Goal: Transaction & Acquisition: Download file/media

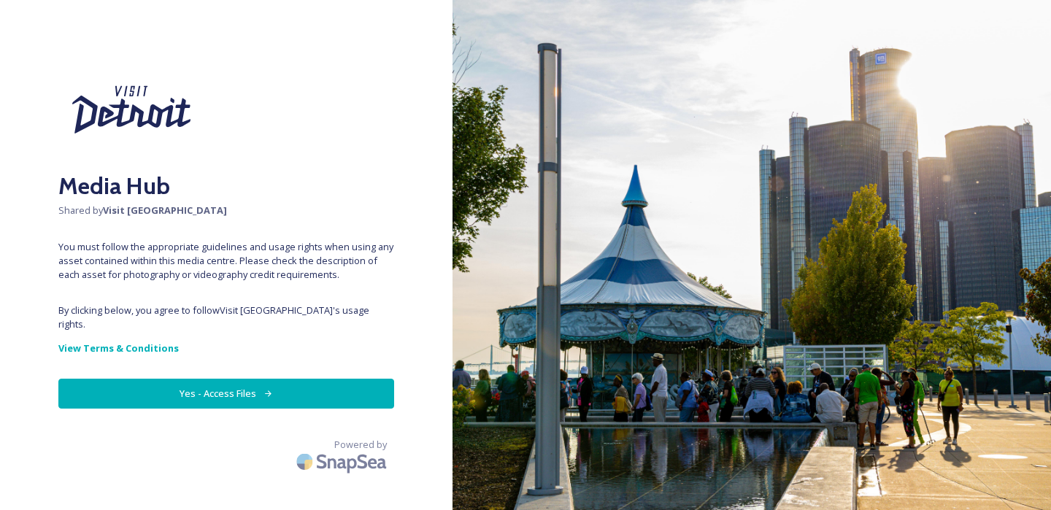
click at [201, 392] on button "Yes - Access Files" at bounding box center [226, 394] width 336 height 30
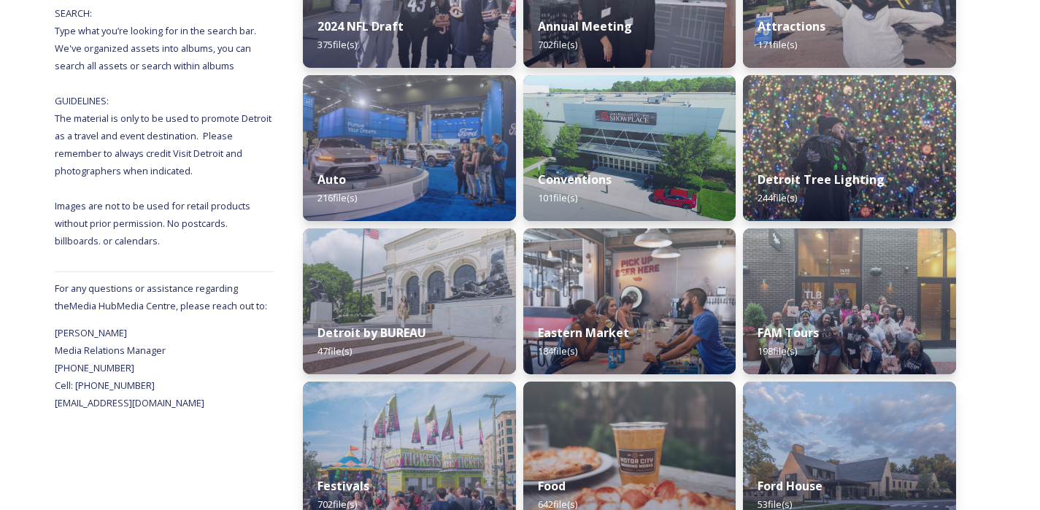
scroll to position [331, 0]
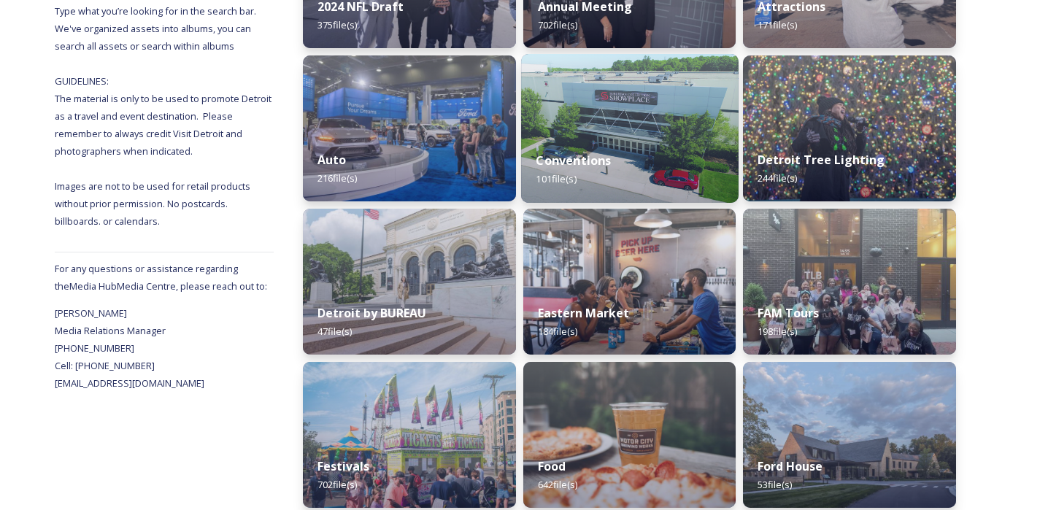
click at [657, 131] on img at bounding box center [630, 128] width 218 height 149
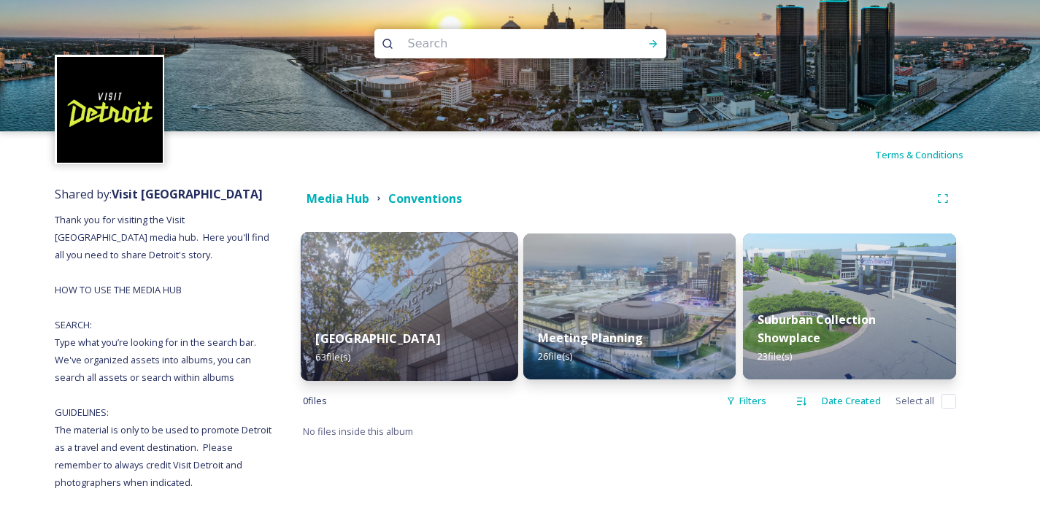
click at [415, 278] on img at bounding box center [410, 306] width 218 height 149
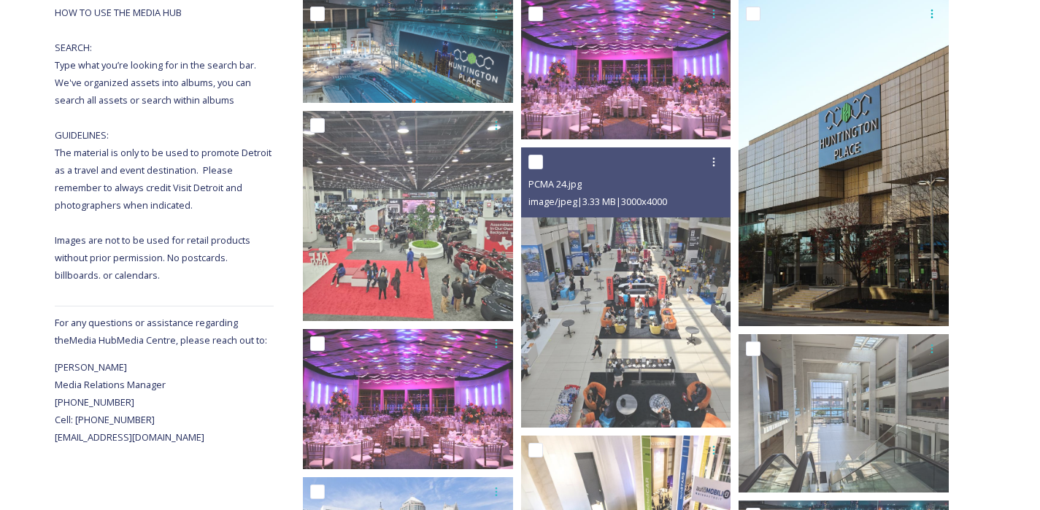
scroll to position [290, 0]
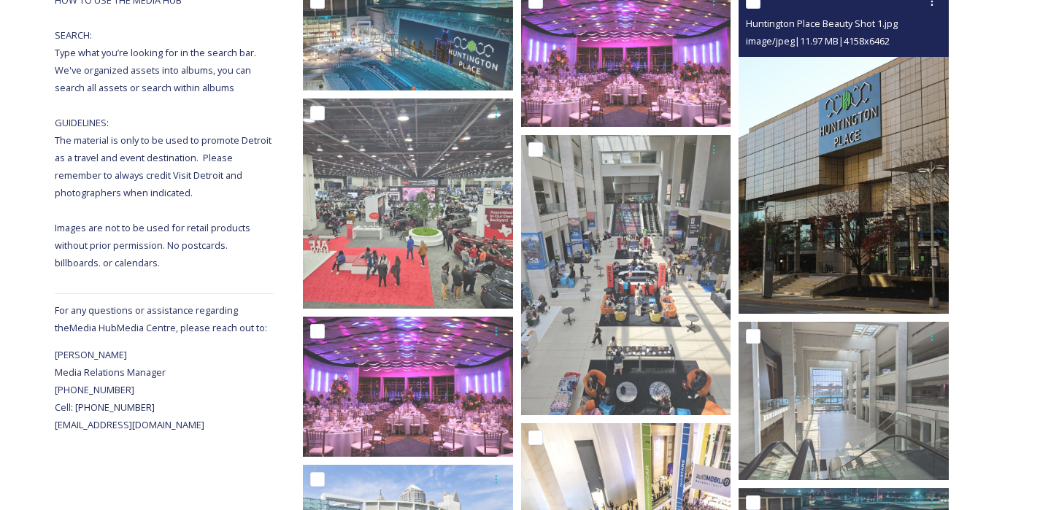
click at [847, 251] on img at bounding box center [844, 150] width 210 height 327
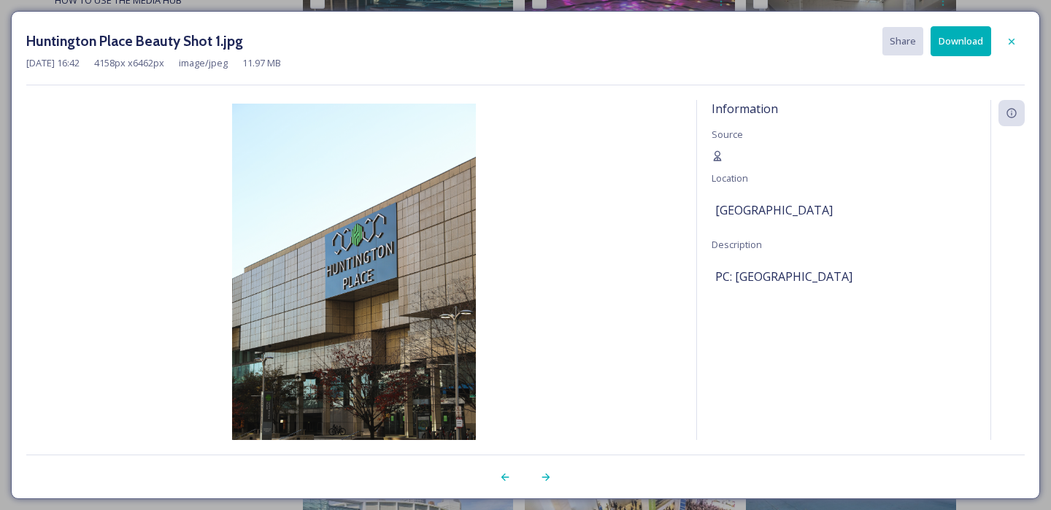
click at [955, 42] on button "Download" at bounding box center [961, 41] width 61 height 30
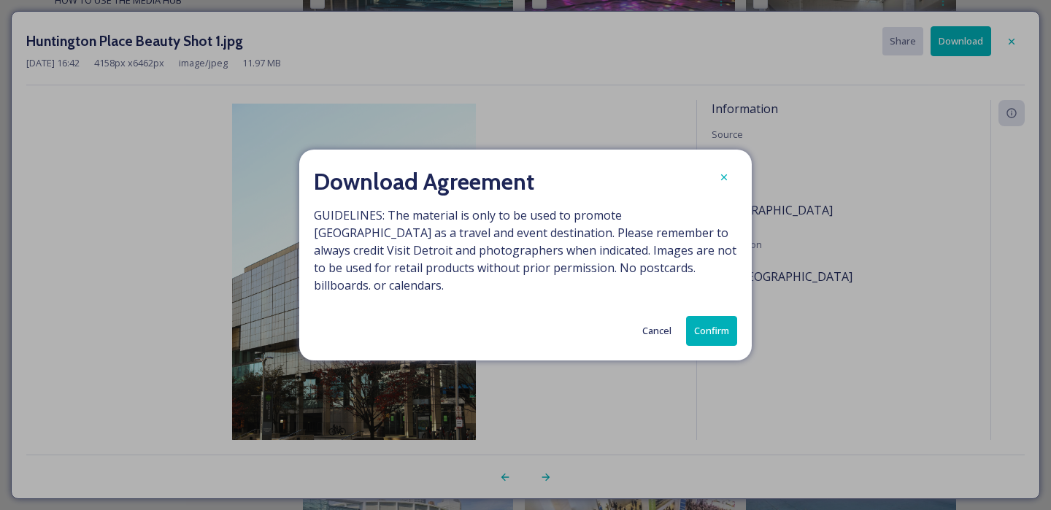
click at [720, 332] on button "Confirm" at bounding box center [711, 331] width 51 height 30
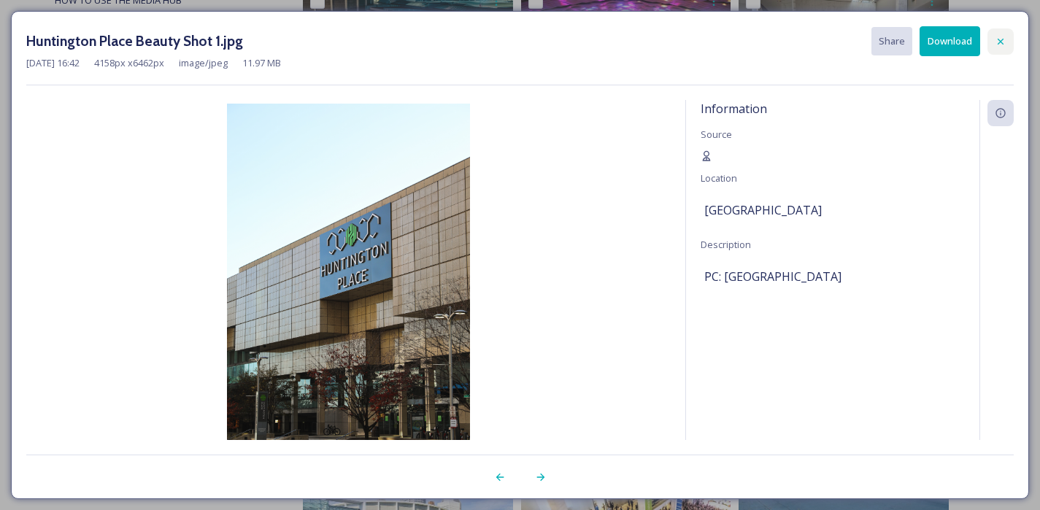
click at [999, 38] on icon at bounding box center [1001, 42] width 12 height 12
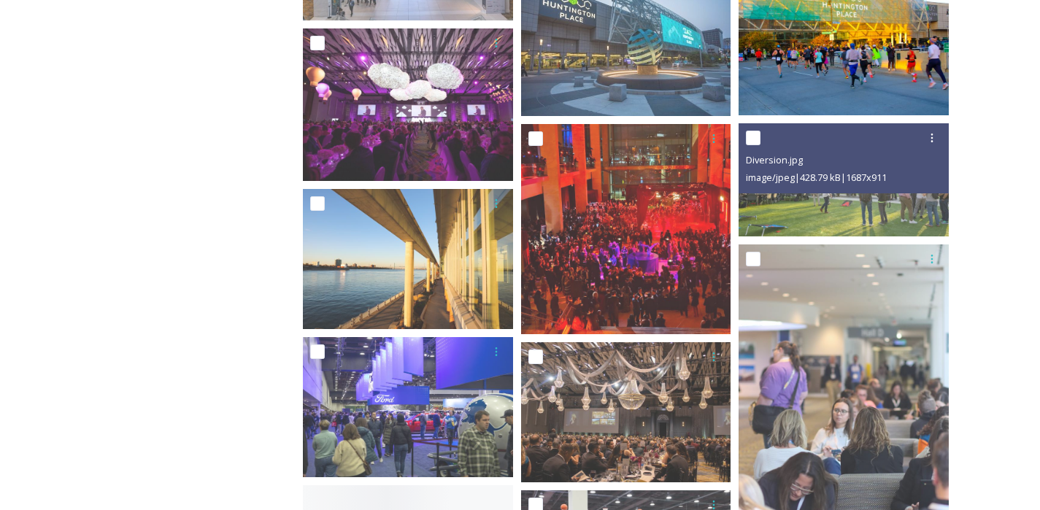
scroll to position [1048, 0]
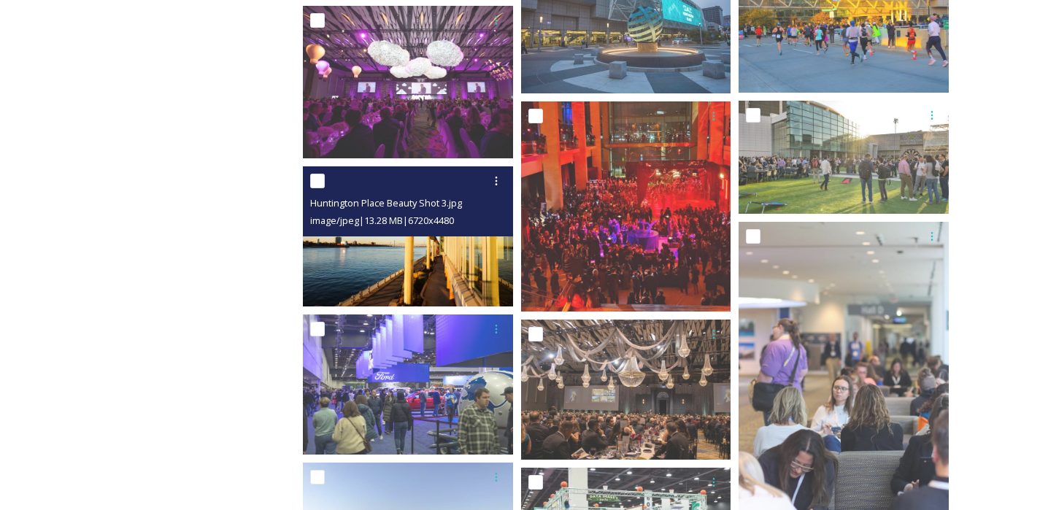
click at [459, 250] on img at bounding box center [408, 236] width 210 height 140
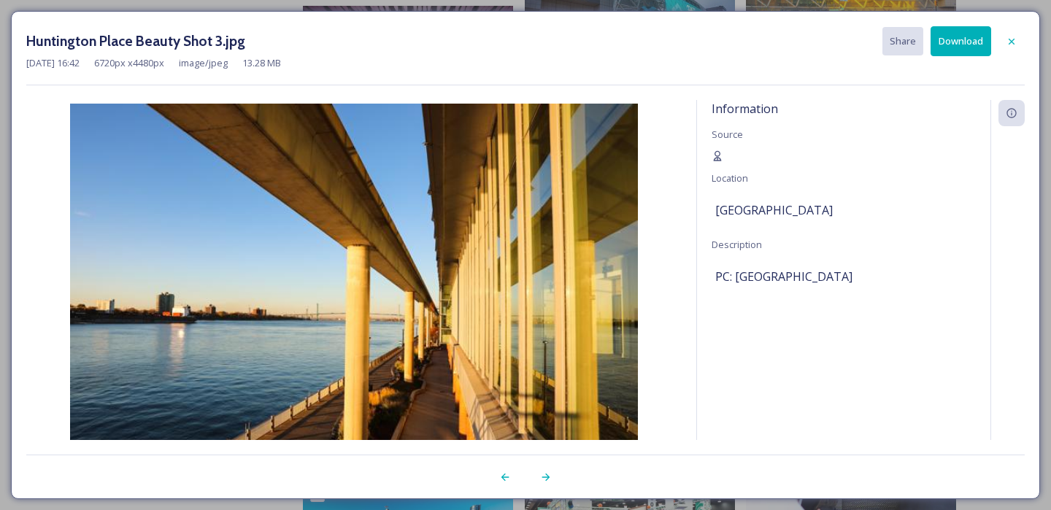
click at [946, 48] on button "Download" at bounding box center [961, 41] width 61 height 30
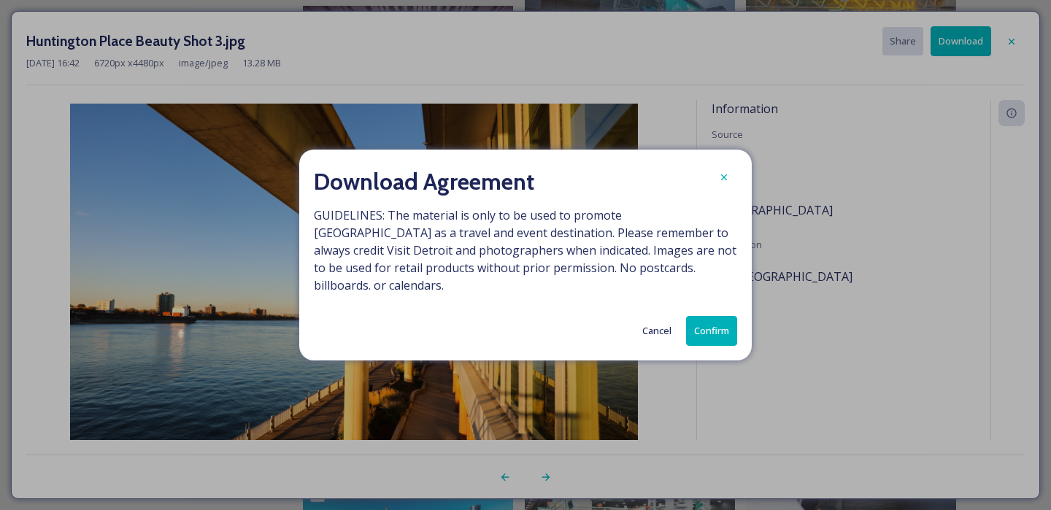
click at [704, 323] on button "Confirm" at bounding box center [711, 331] width 51 height 30
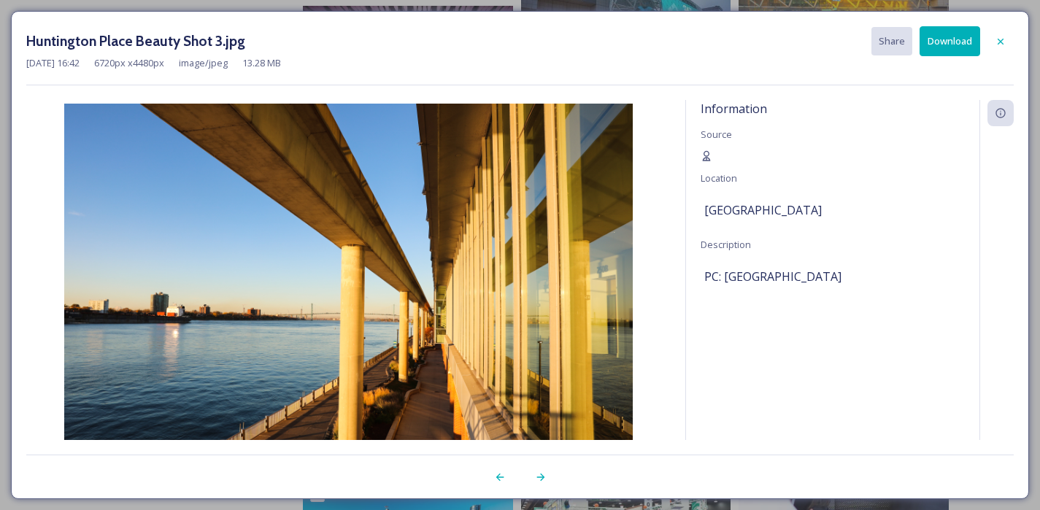
click at [1003, 39] on icon at bounding box center [1001, 42] width 12 height 12
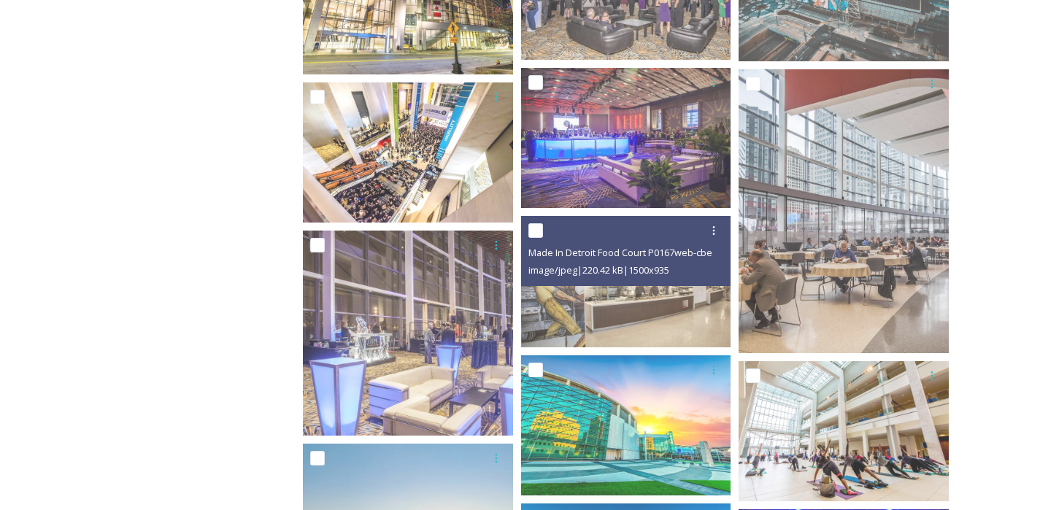
scroll to position [3203, 0]
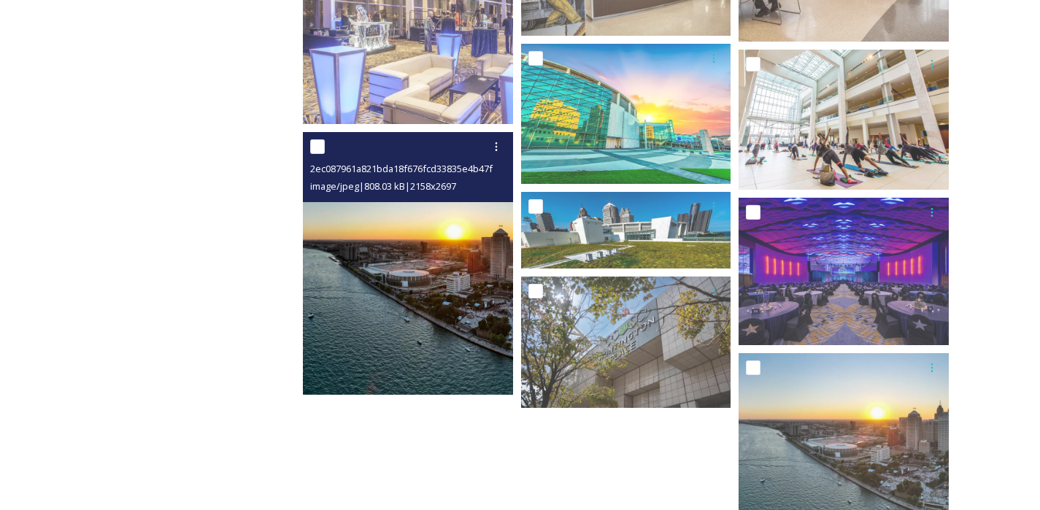
click at [423, 296] on img at bounding box center [408, 263] width 210 height 263
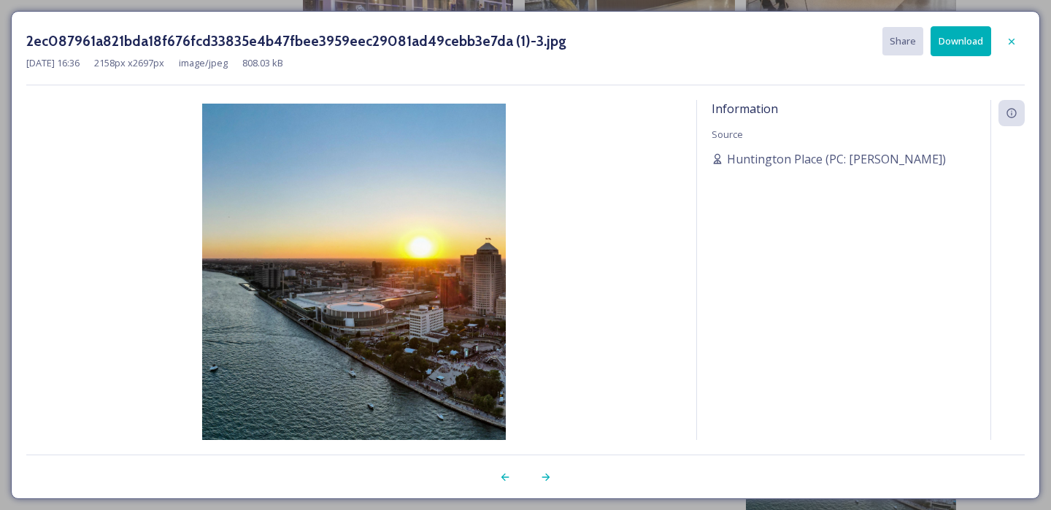
click at [975, 46] on button "Download" at bounding box center [961, 41] width 61 height 30
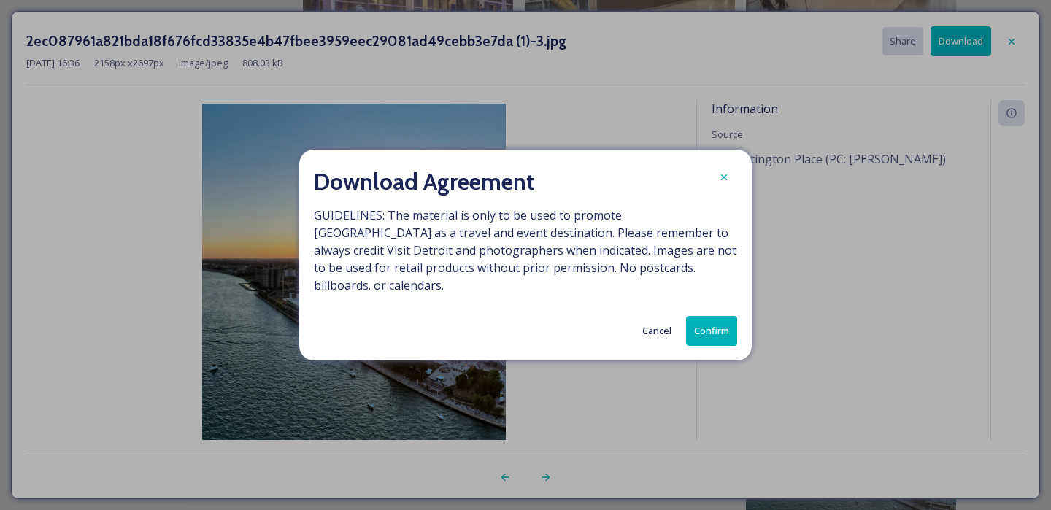
click at [731, 326] on button "Confirm" at bounding box center [711, 331] width 51 height 30
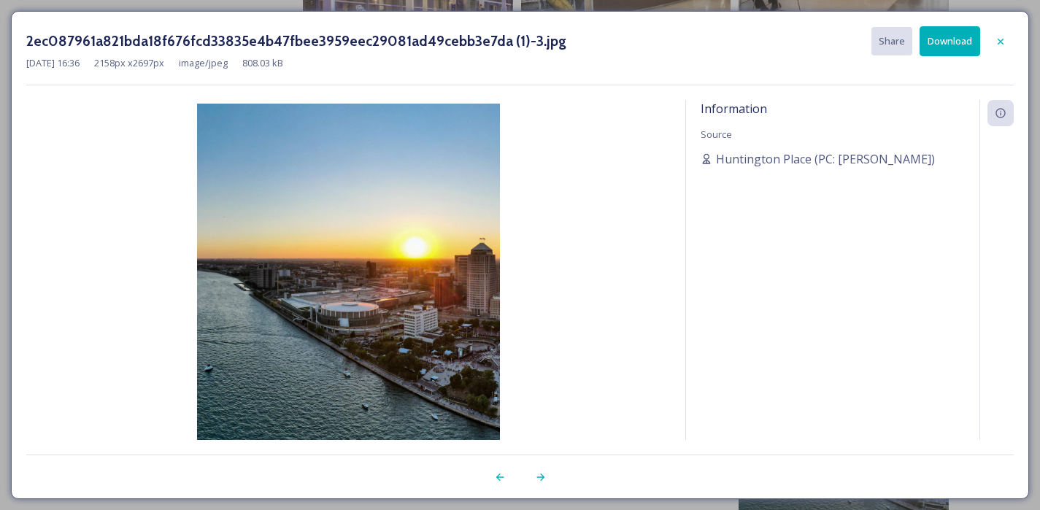
drag, startPoint x: 999, startPoint y: 34, endPoint x: 998, endPoint y: 42, distance: 8.1
click at [999, 35] on div at bounding box center [1001, 41] width 26 height 26
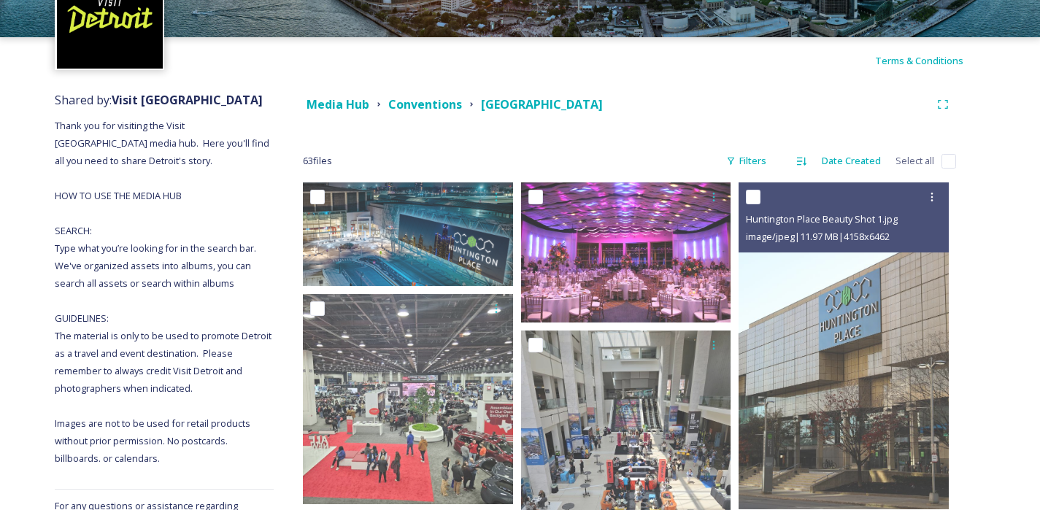
scroll to position [0, 0]
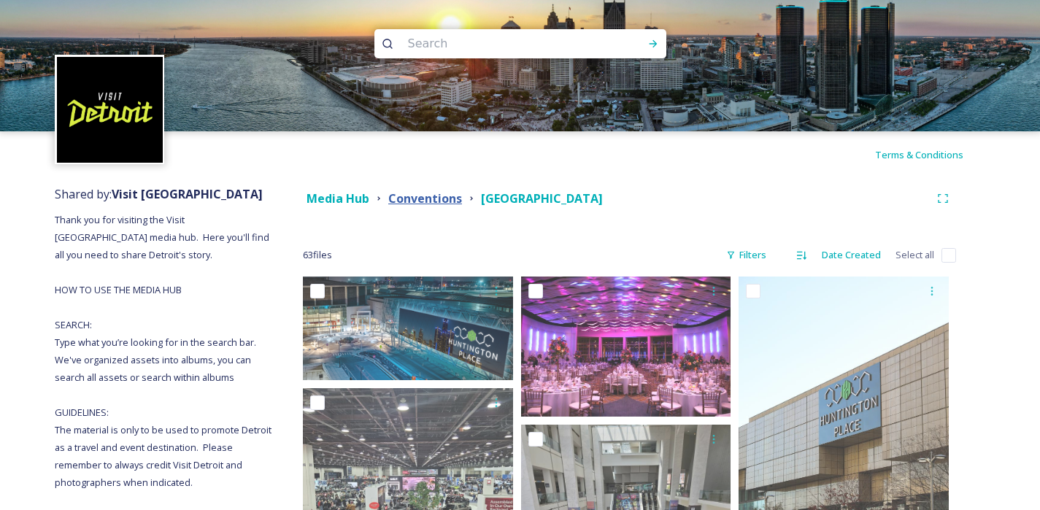
click at [420, 204] on strong "Conventions" at bounding box center [425, 199] width 74 height 16
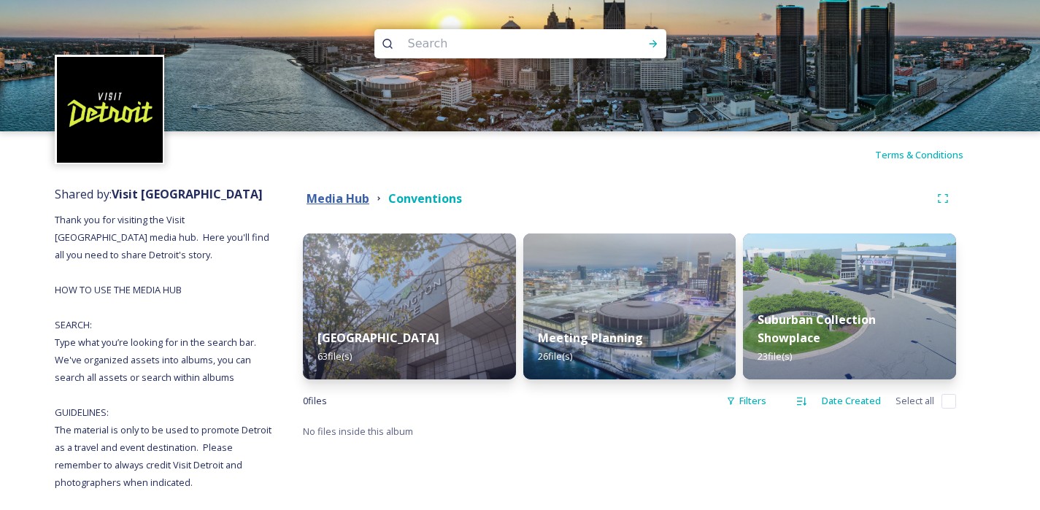
click at [354, 198] on strong "Media Hub" at bounding box center [338, 199] width 63 height 16
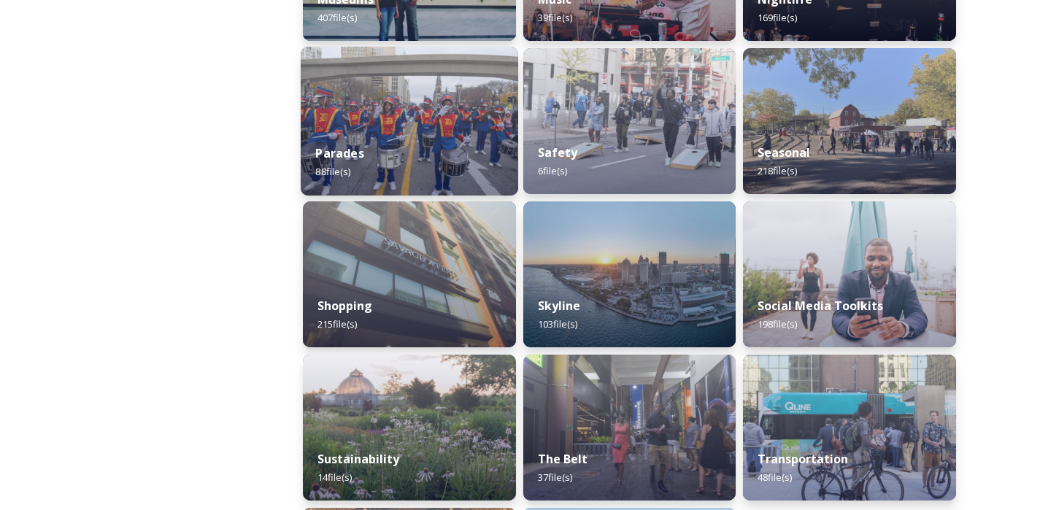
scroll to position [1261, 0]
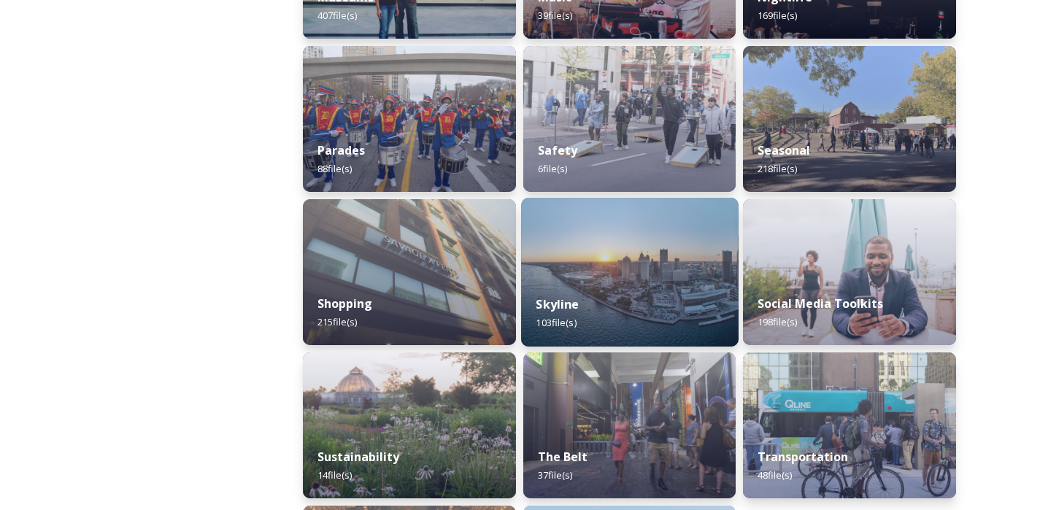
click at [543, 258] on img at bounding box center [630, 272] width 218 height 149
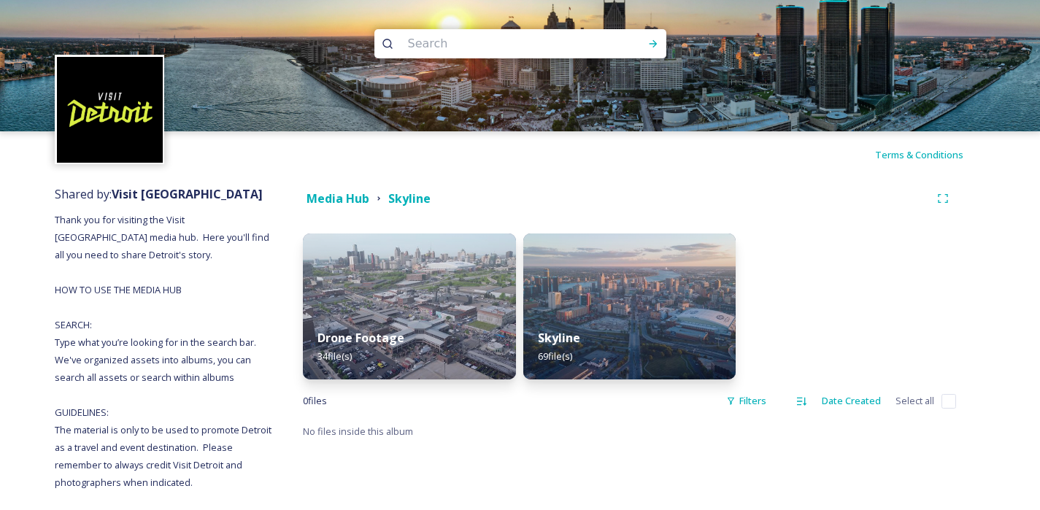
click at [550, 285] on img at bounding box center [629, 307] width 213 height 146
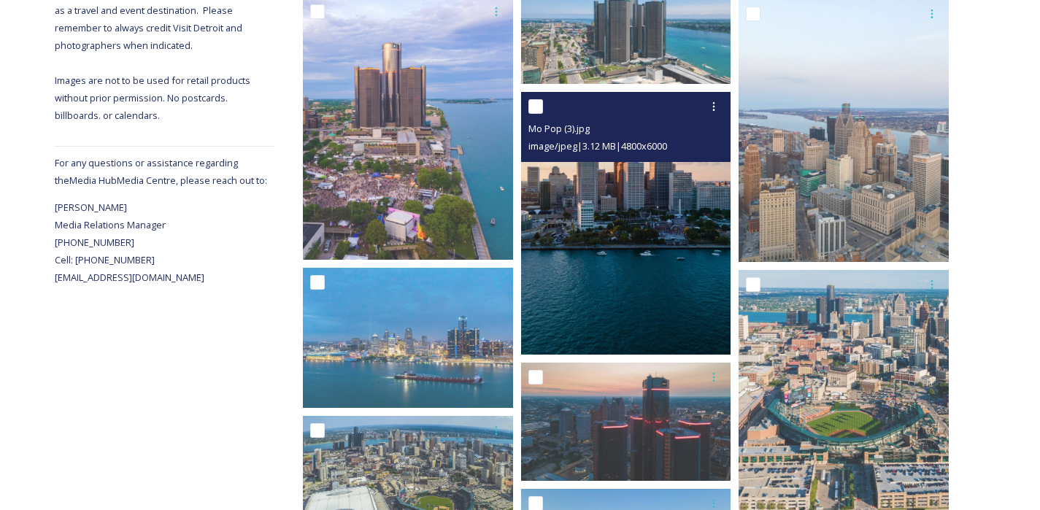
scroll to position [438, 0]
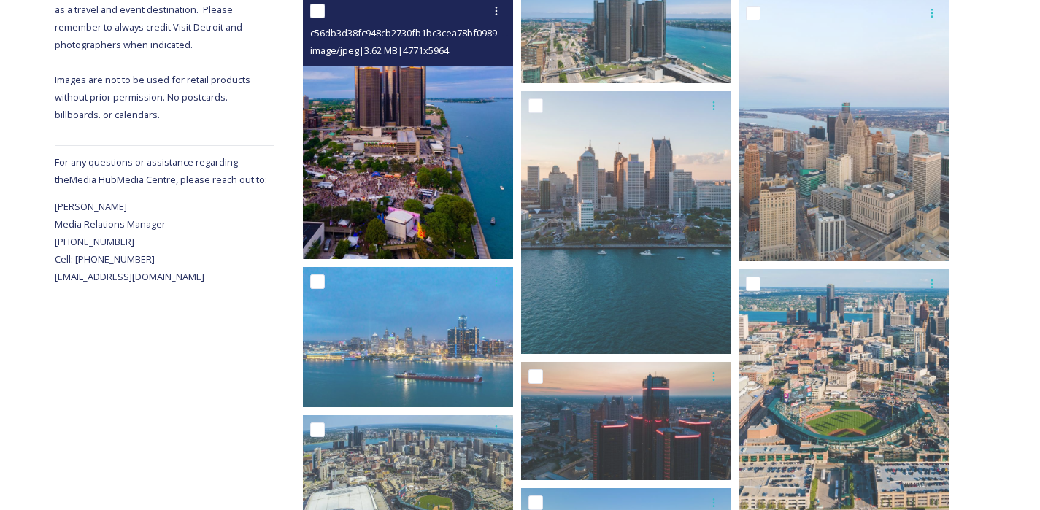
click at [479, 207] on img at bounding box center [408, 127] width 210 height 263
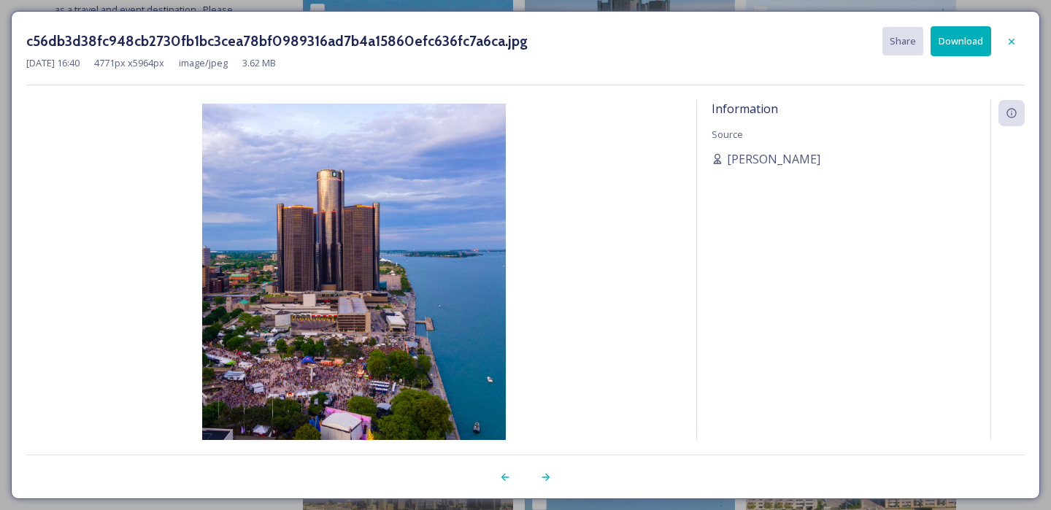
click at [974, 45] on button "Download" at bounding box center [961, 41] width 61 height 30
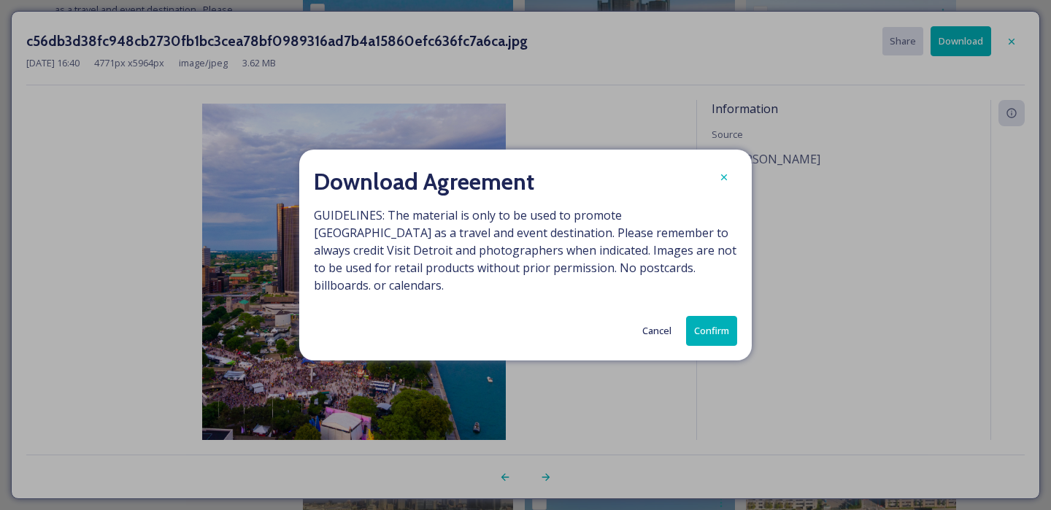
click at [707, 323] on button "Confirm" at bounding box center [711, 331] width 51 height 30
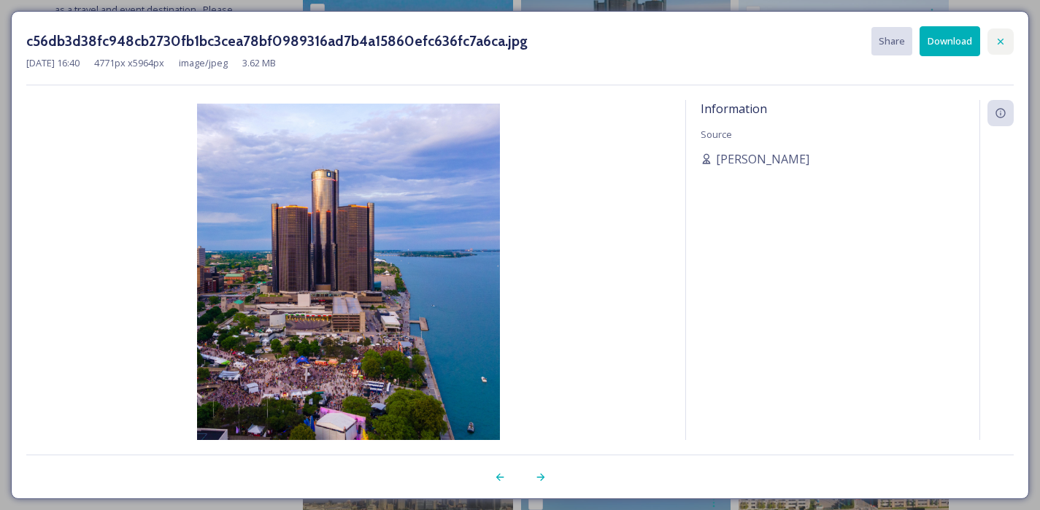
click at [998, 39] on icon at bounding box center [1001, 41] width 6 height 6
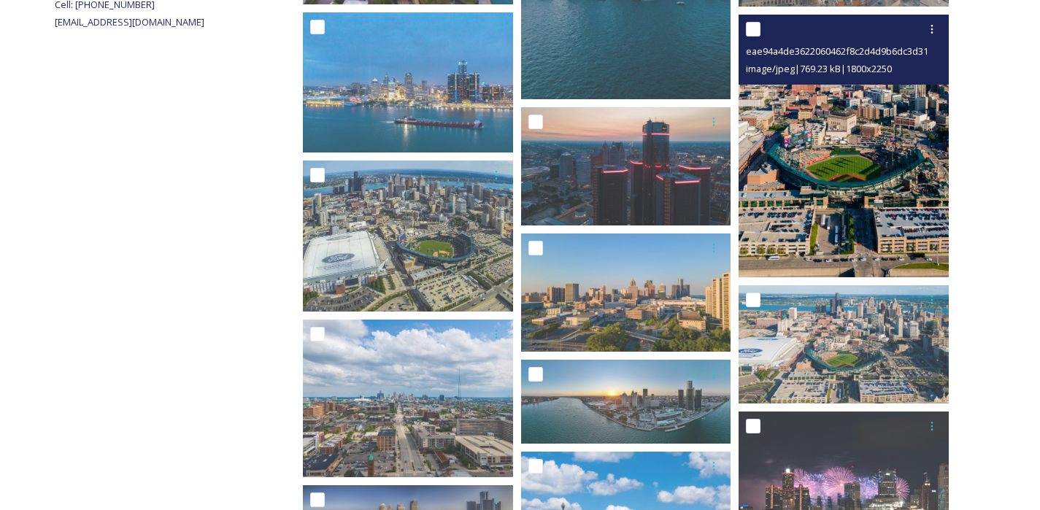
scroll to position [700, 0]
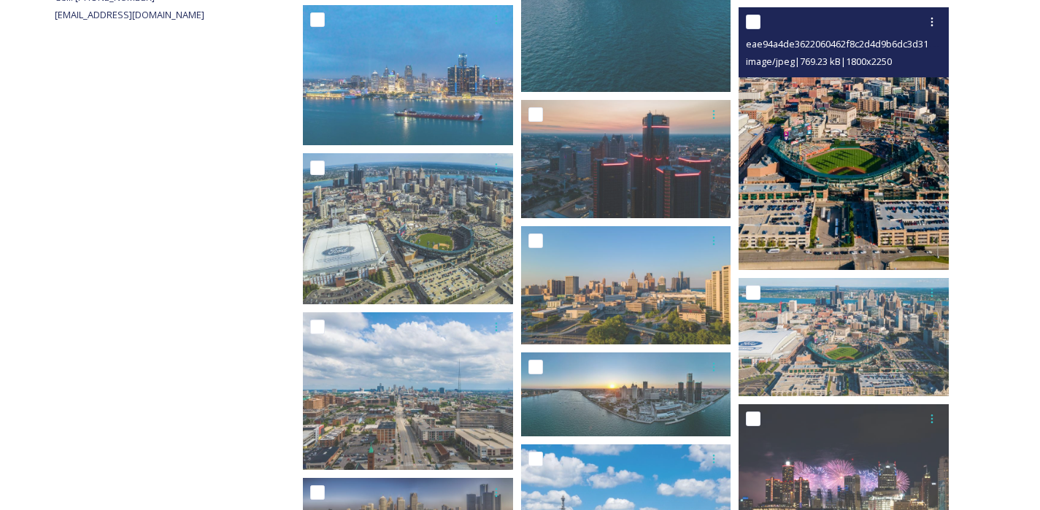
click at [908, 200] on img at bounding box center [844, 138] width 210 height 263
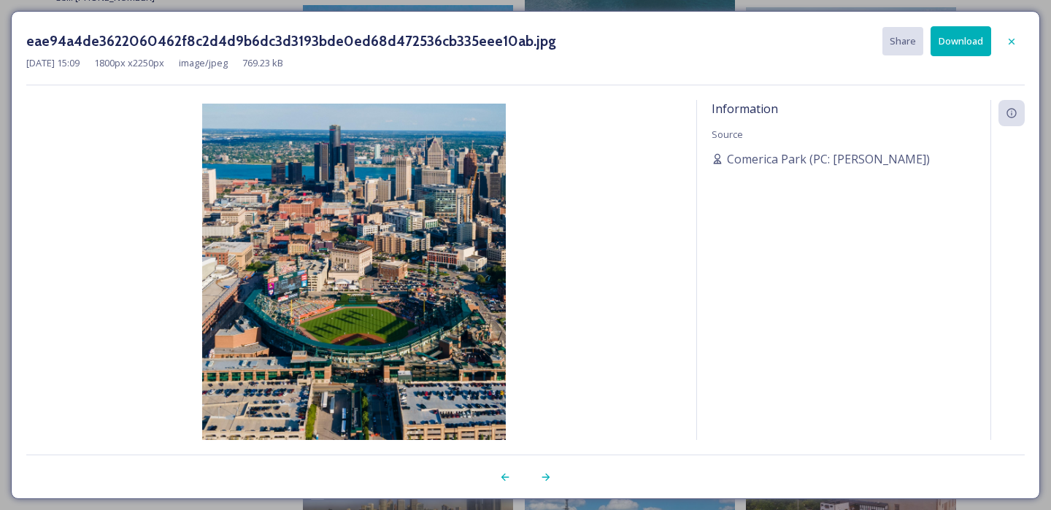
click at [948, 47] on button "Download" at bounding box center [961, 41] width 61 height 30
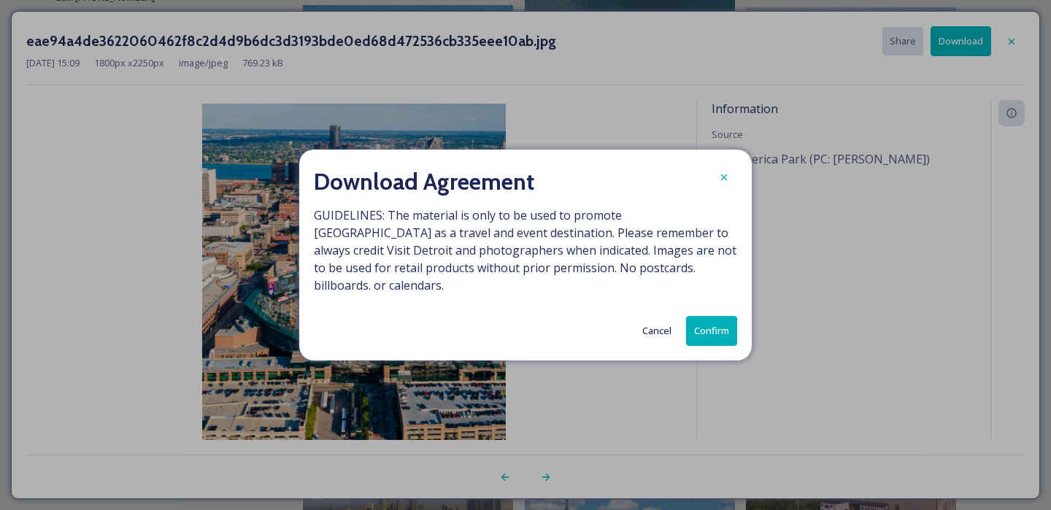
drag, startPoint x: 721, startPoint y: 328, endPoint x: 779, endPoint y: 293, distance: 67.5
click at [721, 328] on button "Confirm" at bounding box center [711, 331] width 51 height 30
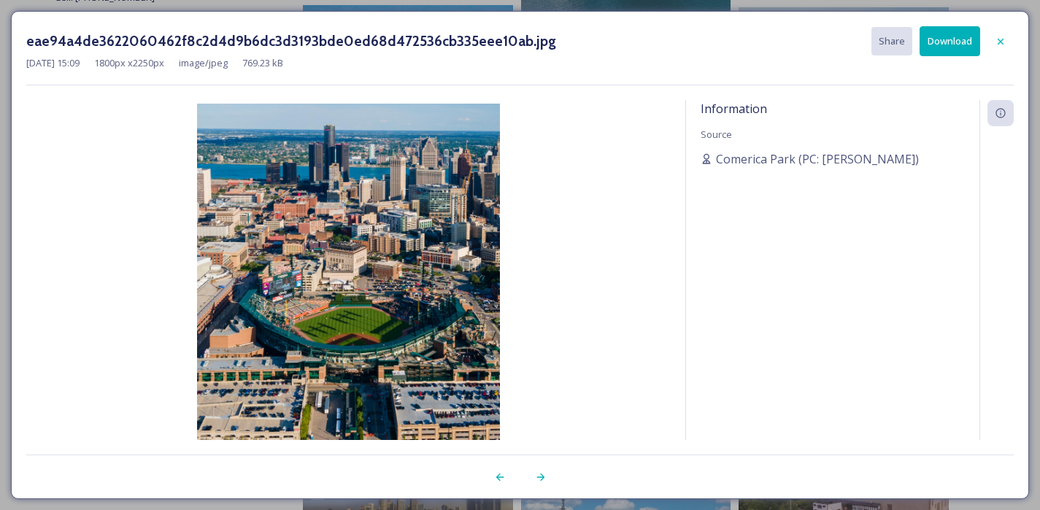
drag, startPoint x: 1003, startPoint y: 40, endPoint x: 993, endPoint y: 66, distance: 28.2
click at [1003, 40] on icon at bounding box center [1001, 42] width 12 height 12
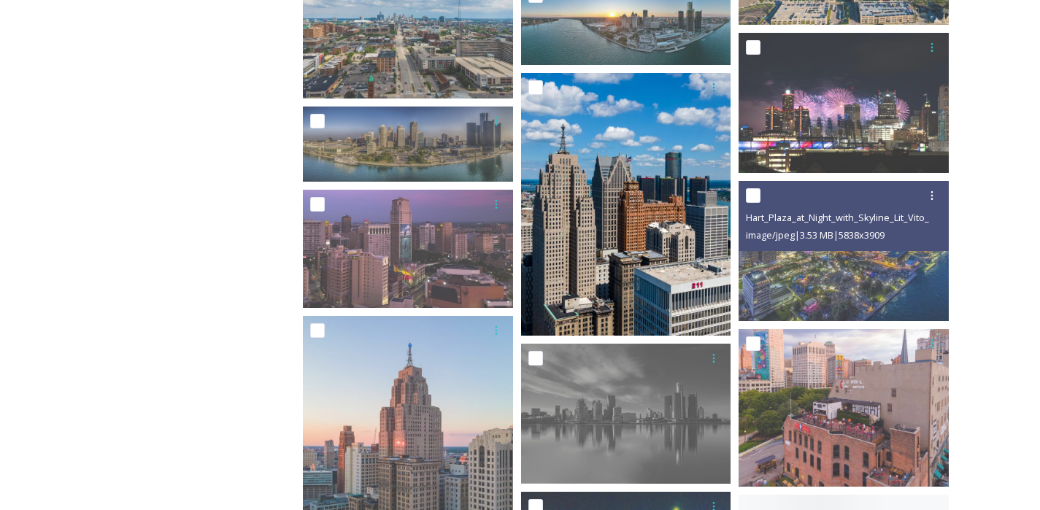
scroll to position [1074, 0]
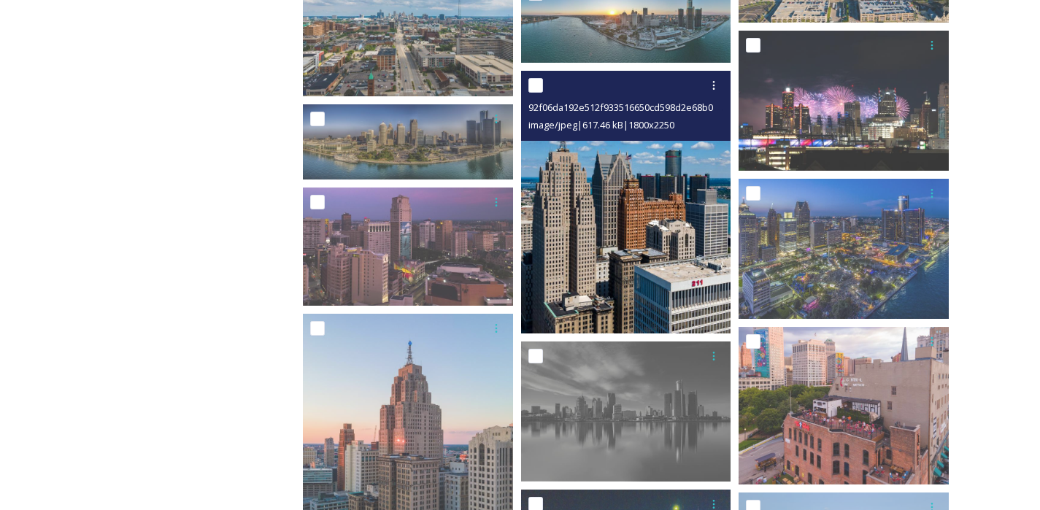
click at [682, 228] on img at bounding box center [626, 202] width 210 height 263
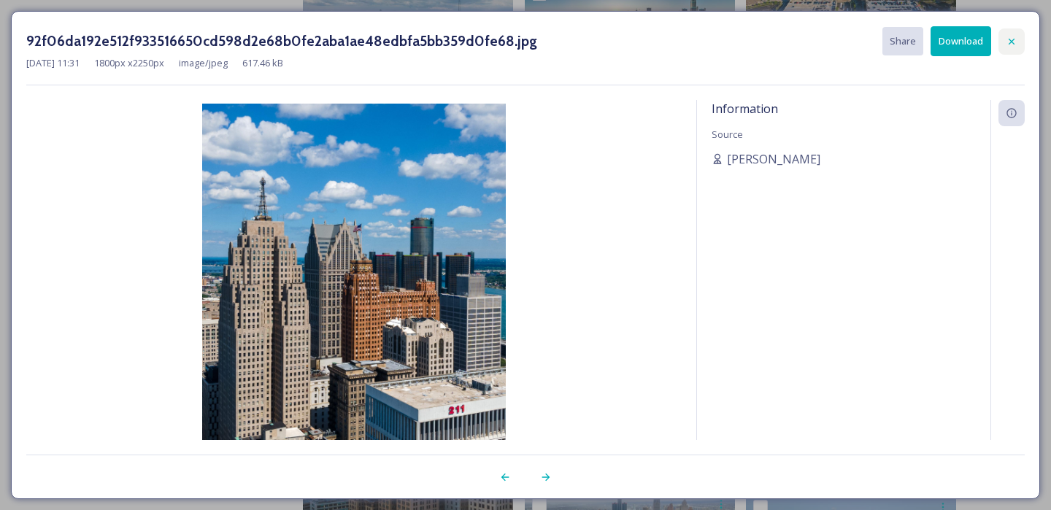
click at [1006, 36] on icon at bounding box center [1012, 42] width 12 height 12
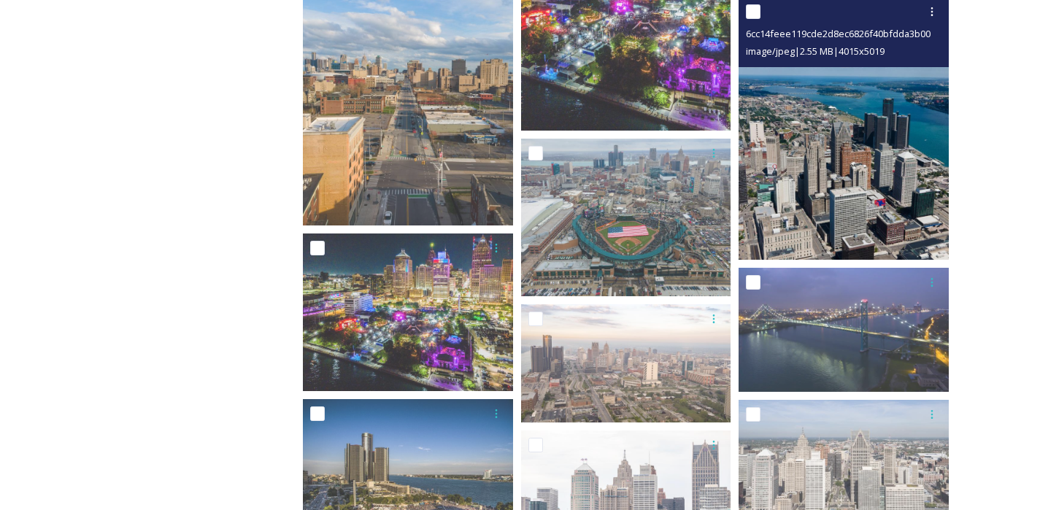
scroll to position [1698, 0]
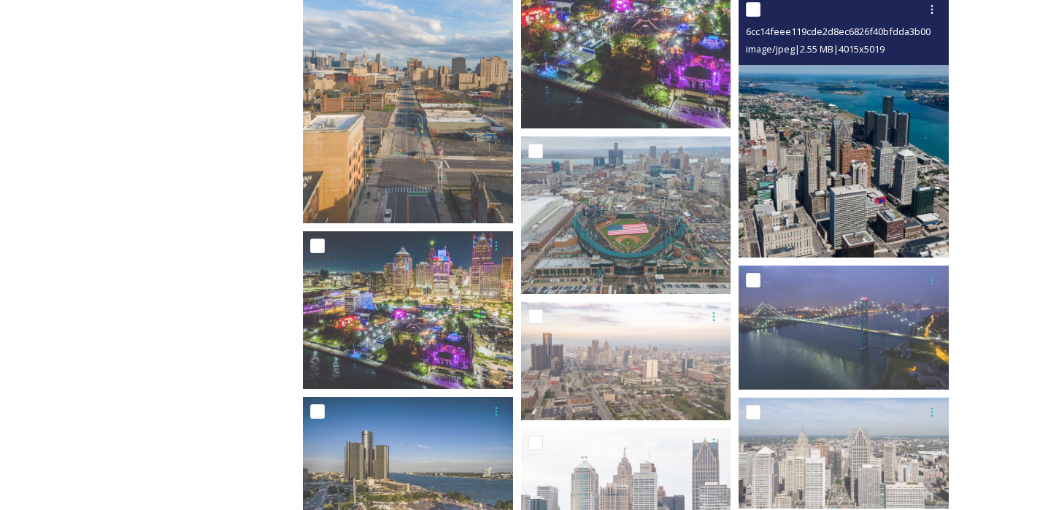
click at [858, 194] on img at bounding box center [844, 126] width 210 height 263
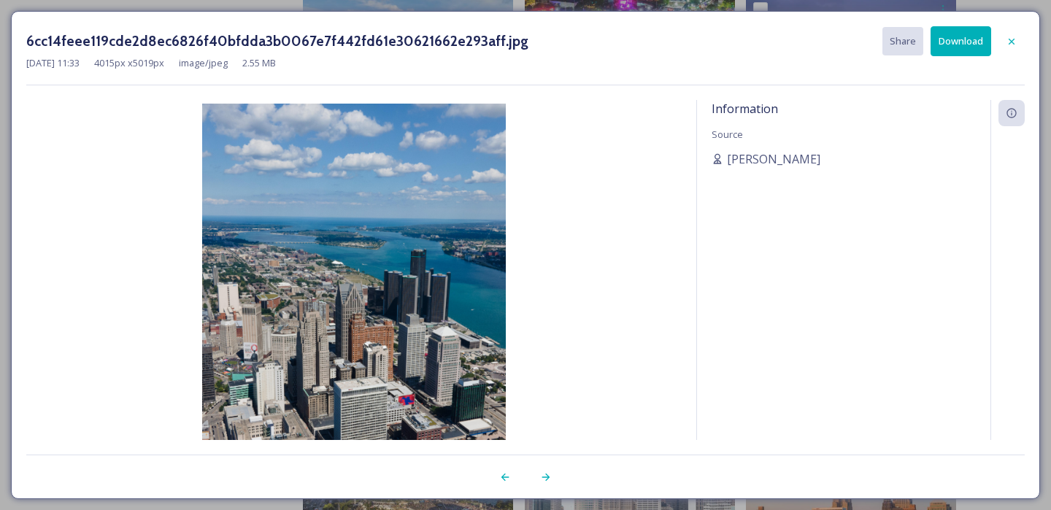
click at [950, 39] on button "Download" at bounding box center [961, 41] width 61 height 30
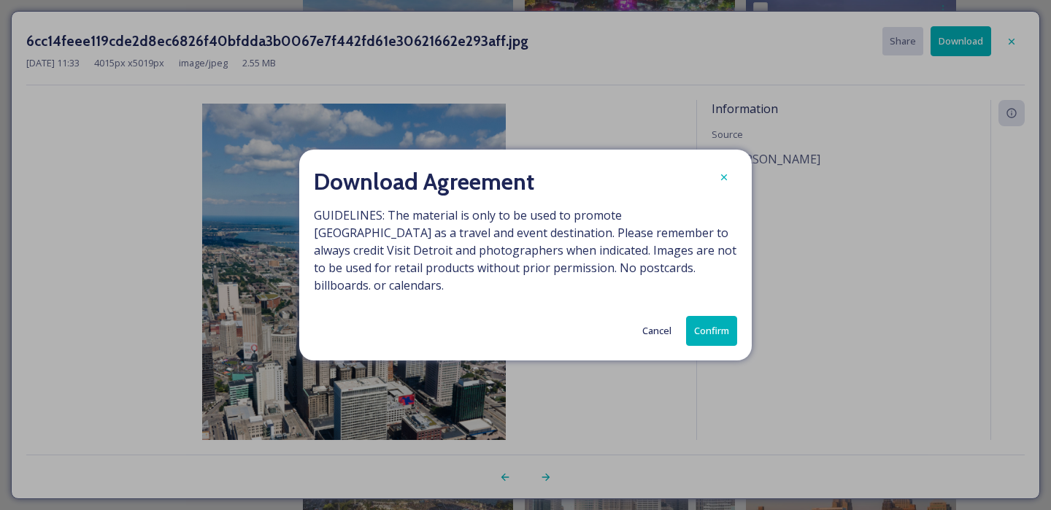
click at [713, 327] on button "Confirm" at bounding box center [711, 331] width 51 height 30
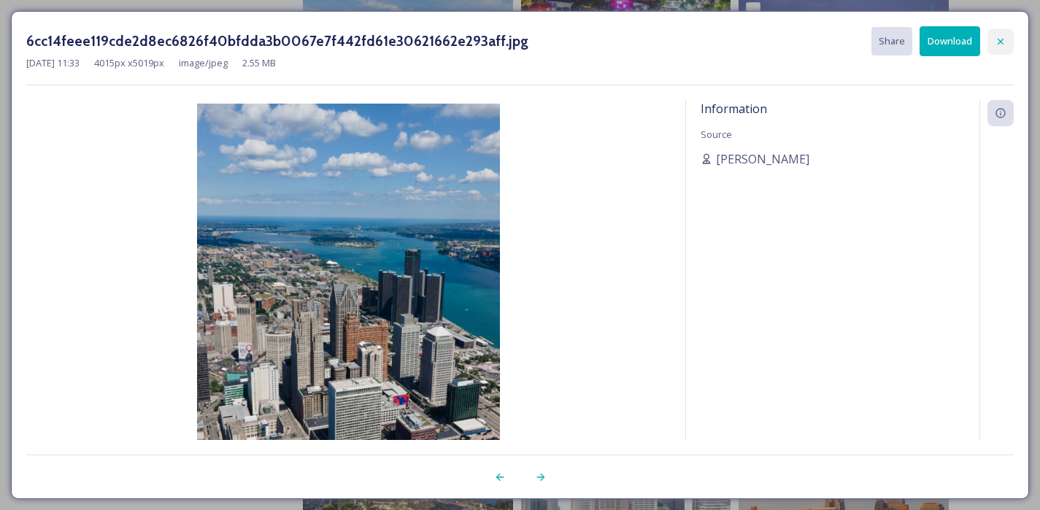
click at [1004, 42] on icon at bounding box center [1001, 42] width 12 height 12
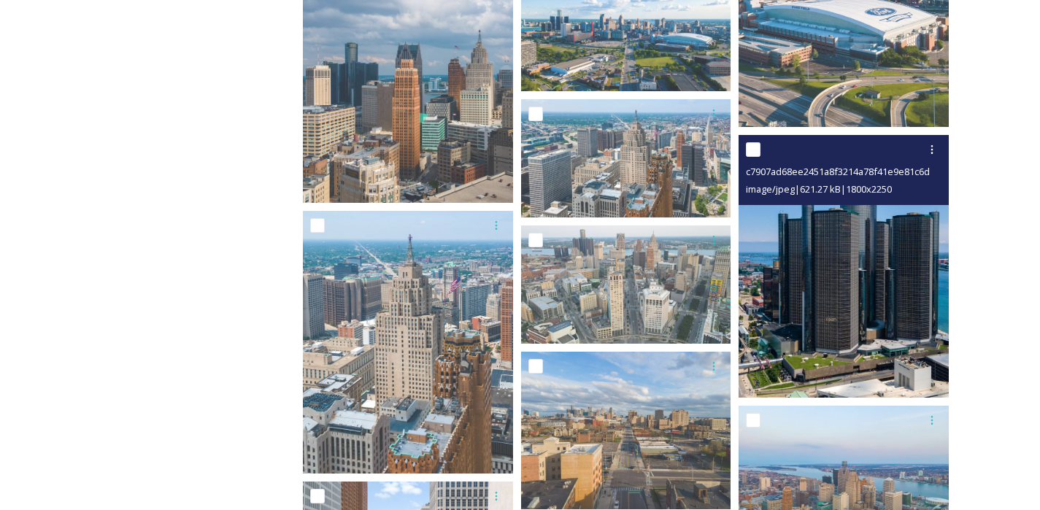
scroll to position [2896, 0]
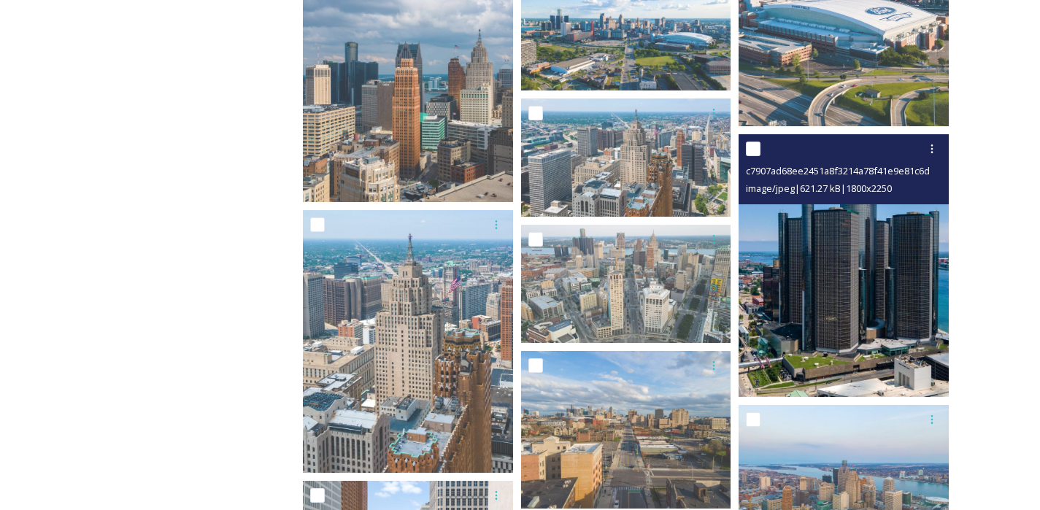
click at [803, 273] on img at bounding box center [844, 265] width 210 height 263
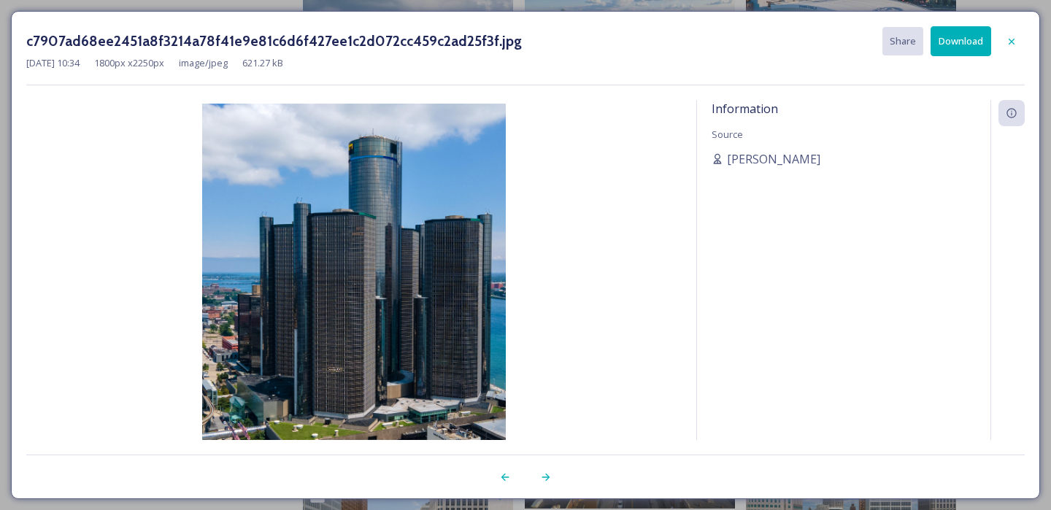
click at [953, 45] on button "Download" at bounding box center [961, 41] width 61 height 30
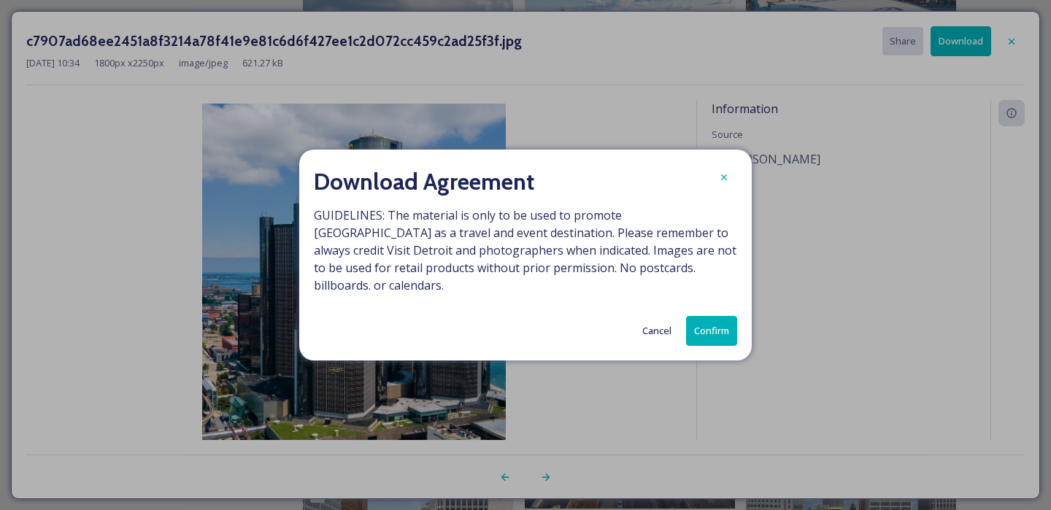
click at [707, 316] on button "Confirm" at bounding box center [711, 331] width 51 height 30
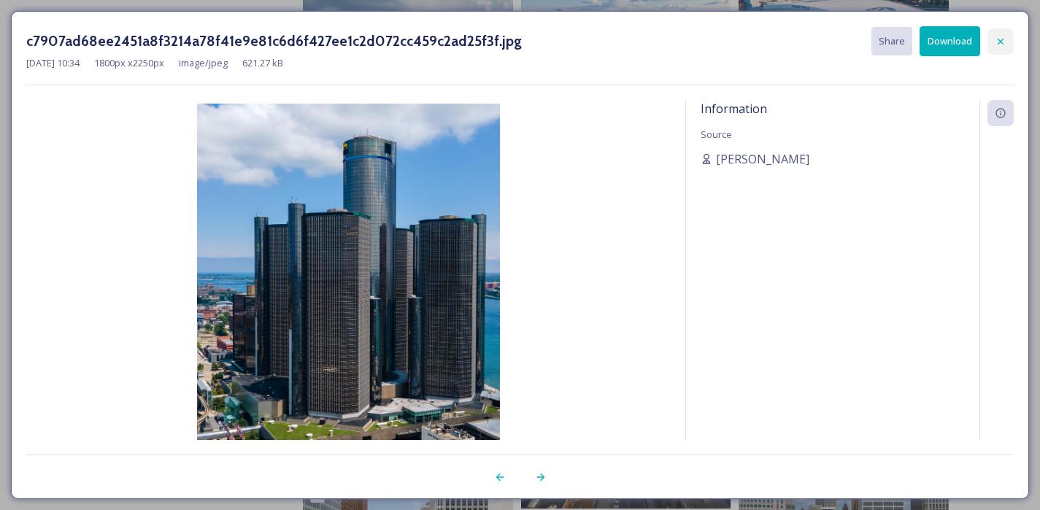
click at [998, 36] on icon at bounding box center [1001, 42] width 12 height 12
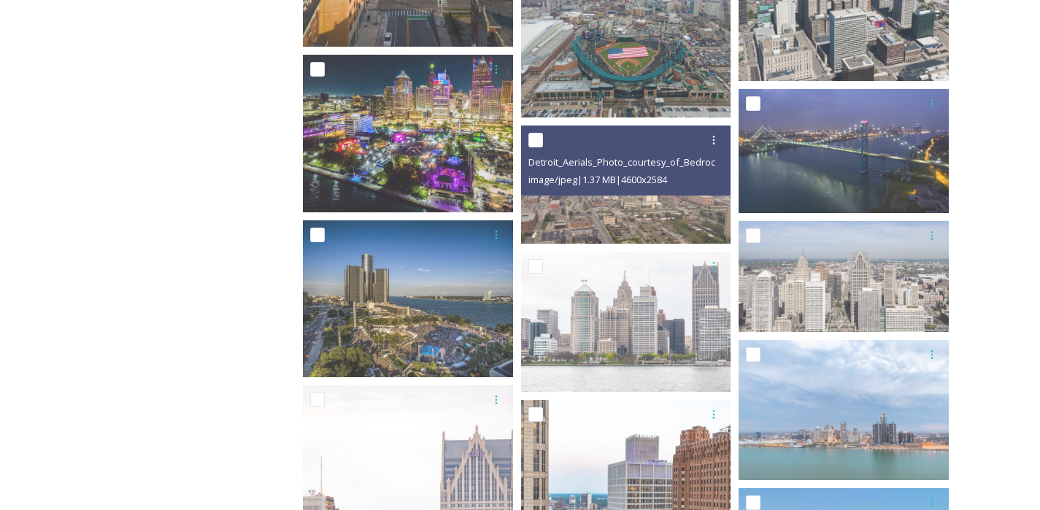
scroll to position [1880, 0]
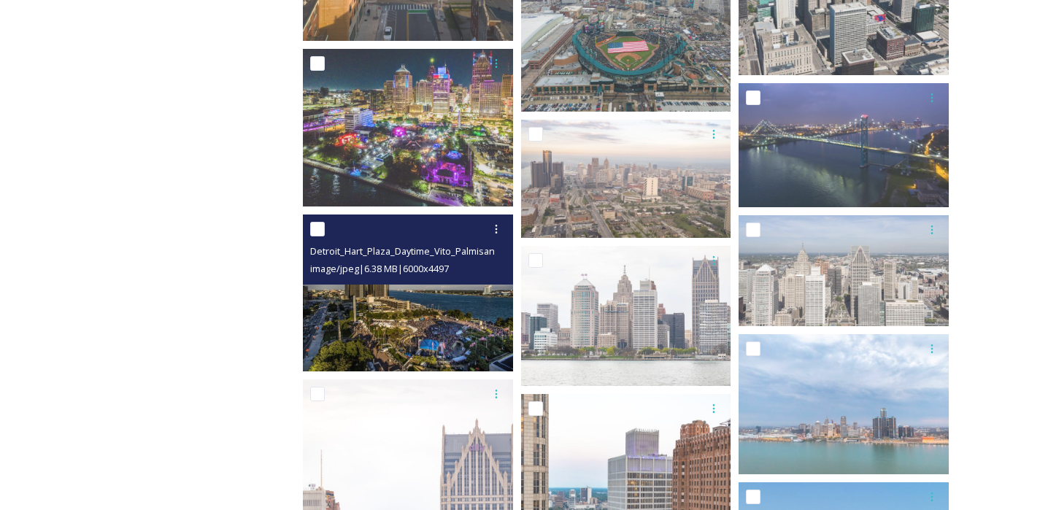
click at [401, 315] on img at bounding box center [408, 294] width 210 height 158
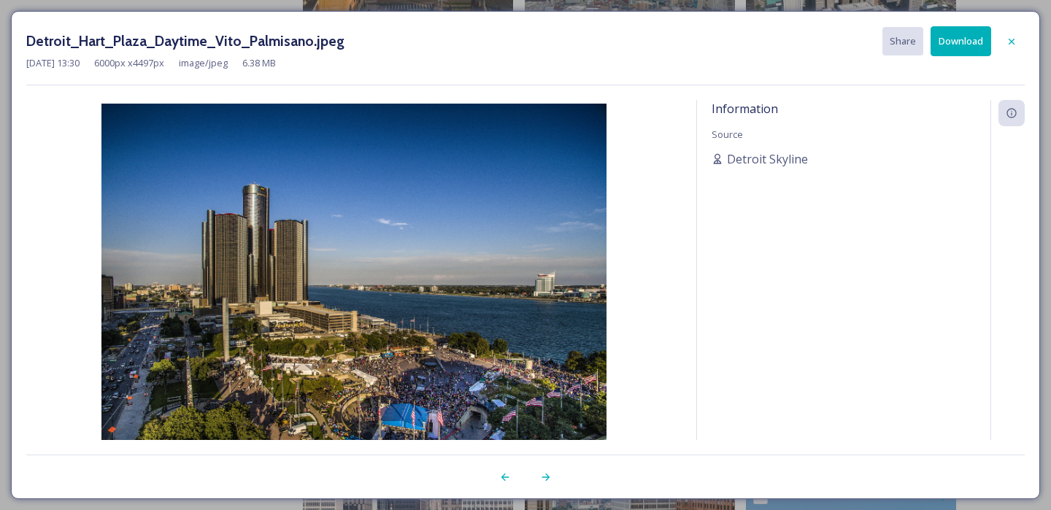
click at [1015, 43] on icon at bounding box center [1012, 42] width 12 height 12
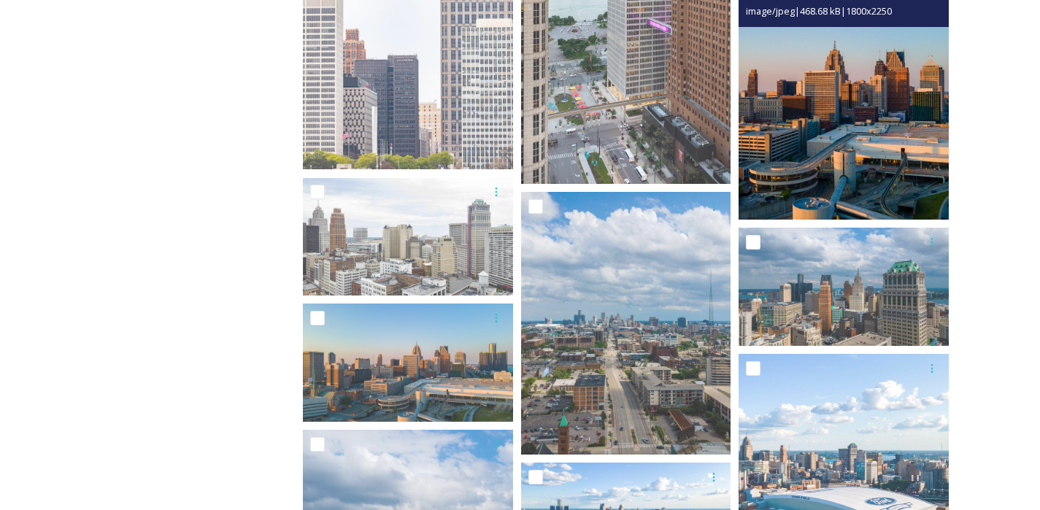
scroll to position [2654, 0]
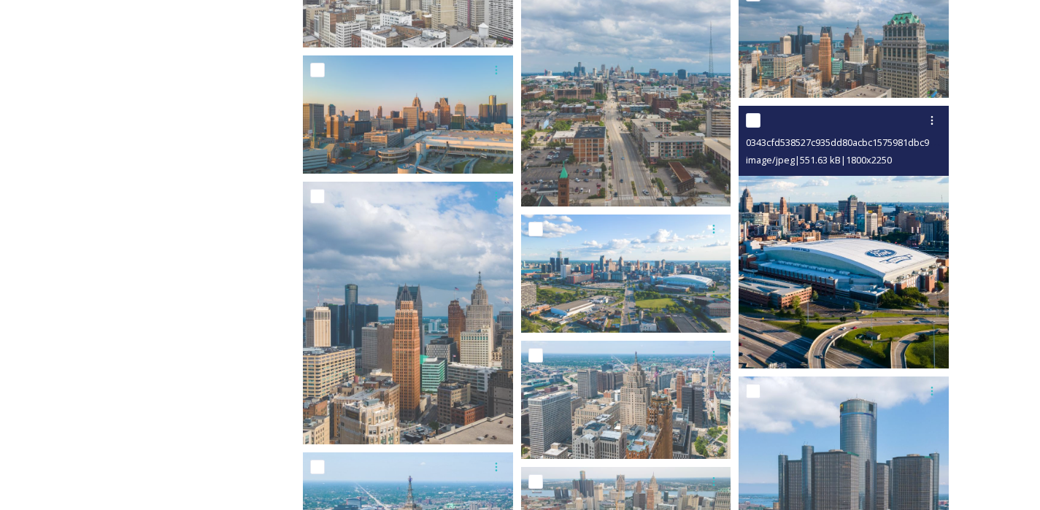
click at [796, 301] on img at bounding box center [844, 237] width 210 height 263
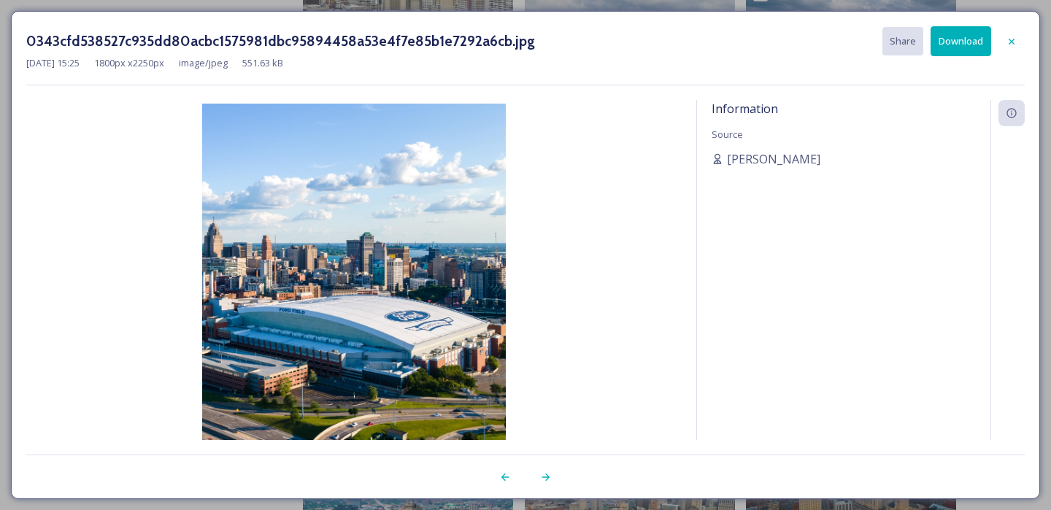
click at [939, 48] on button "Download" at bounding box center [961, 41] width 61 height 30
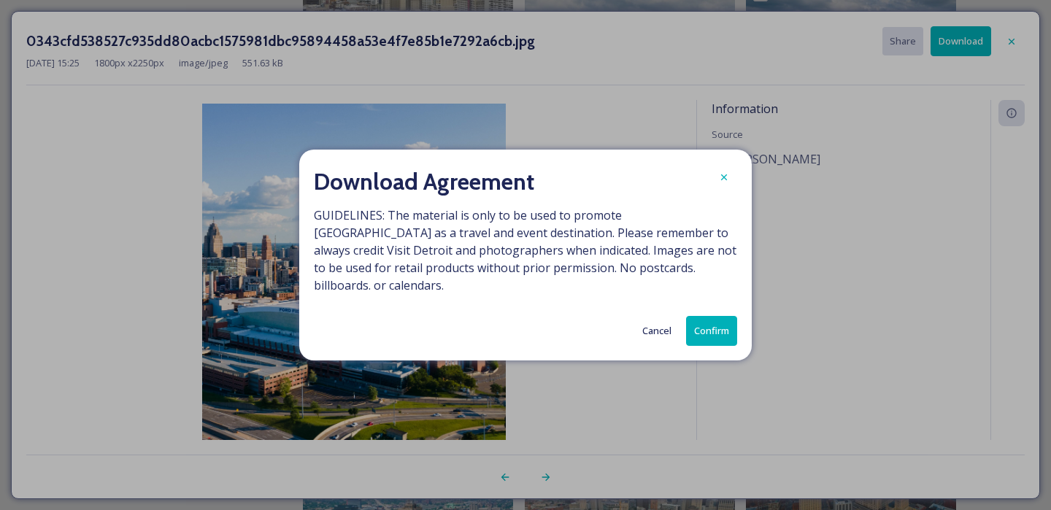
click at [701, 321] on button "Confirm" at bounding box center [711, 331] width 51 height 30
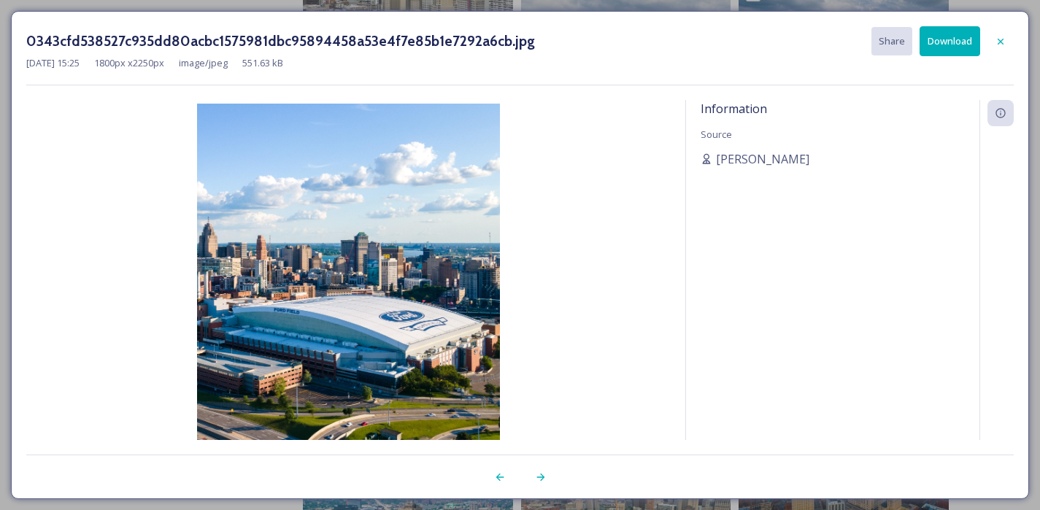
click at [1004, 39] on icon at bounding box center [1001, 42] width 12 height 12
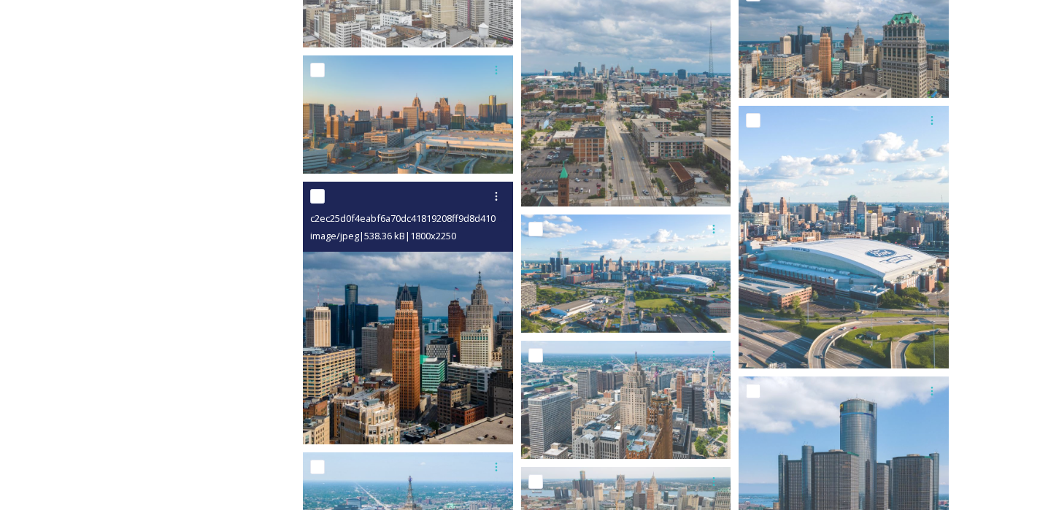
scroll to position [2655, 0]
